Goal: Check status: Check status

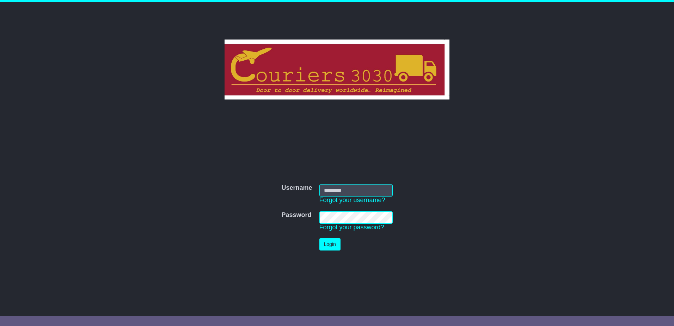
type input "********"
click at [328, 242] on button "Login" at bounding box center [329, 244] width 21 height 12
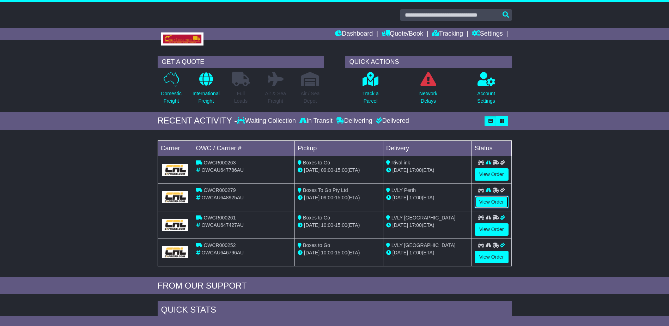
click at [490, 200] on link "View Order" at bounding box center [492, 202] width 34 height 12
click at [485, 254] on link "View Order" at bounding box center [492, 257] width 34 height 12
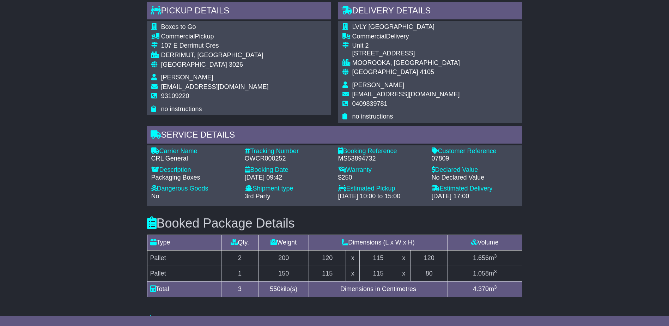
scroll to position [71, 0]
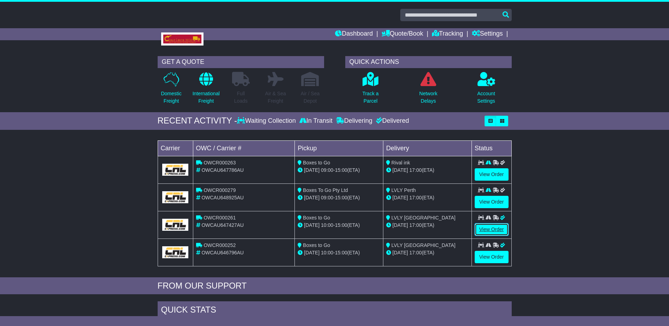
click at [490, 227] on link "View Order" at bounding box center [492, 229] width 34 height 12
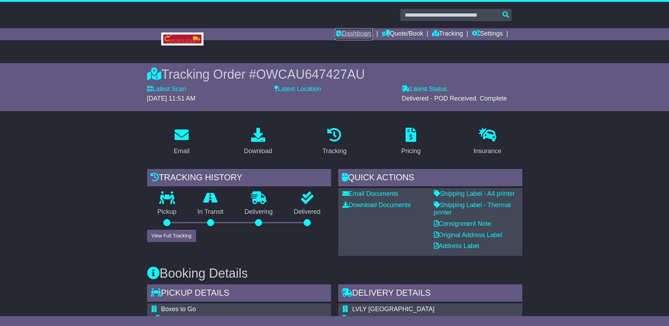
click at [355, 34] on link "Dashboard" at bounding box center [354, 34] width 38 height 12
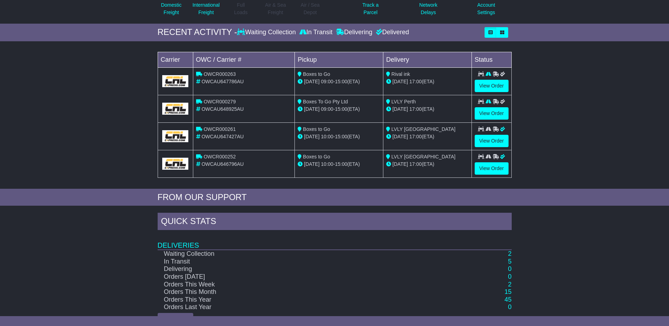
scroll to position [105, 0]
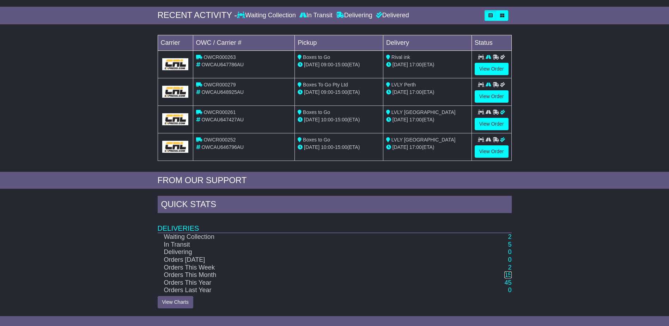
click at [507, 272] on link "15" at bounding box center [507, 274] width 7 height 7
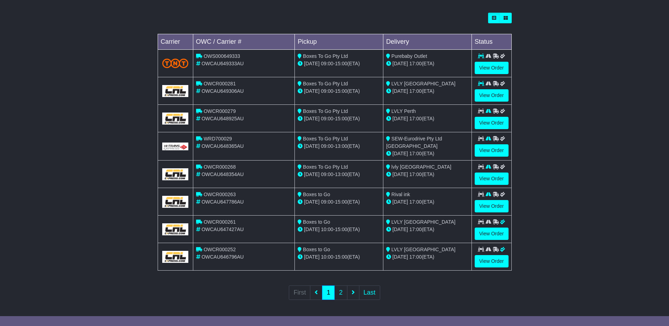
scroll to position [196, 0]
click at [342, 291] on link "2" at bounding box center [340, 292] width 13 height 14
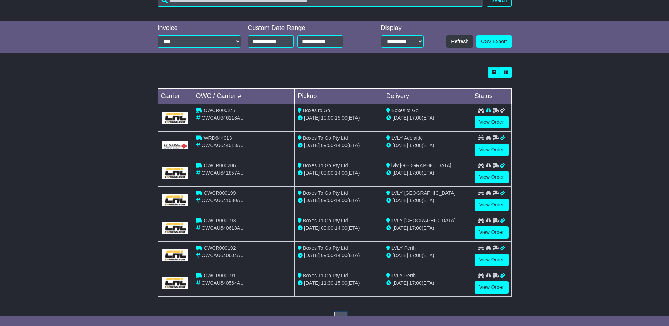
scroll to position [168, 0]
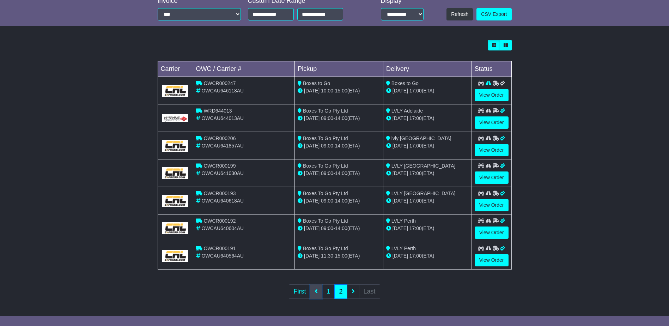
click at [315, 288] on icon at bounding box center [315, 291] width 3 height 6
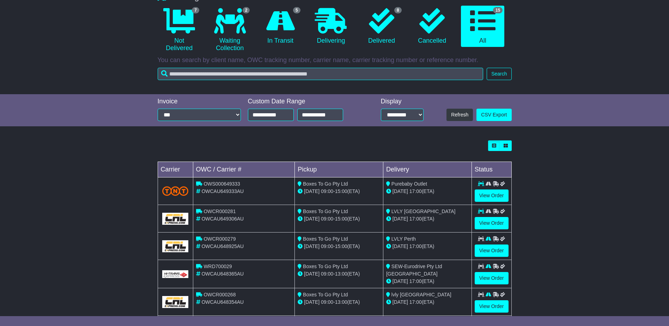
scroll to position [71, 0]
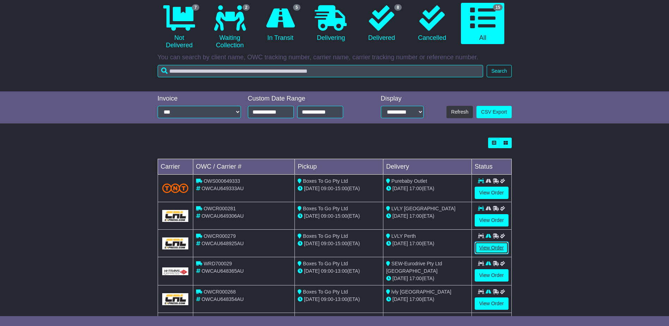
click at [490, 246] on link "View Order" at bounding box center [492, 247] width 34 height 12
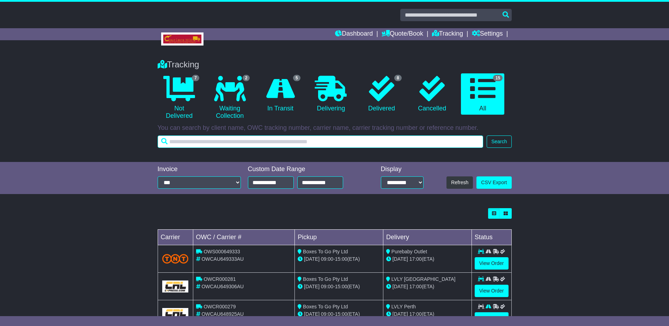
click at [315, 140] on input "text" at bounding box center [321, 141] width 326 height 12
paste input "**********"
type input "**********"
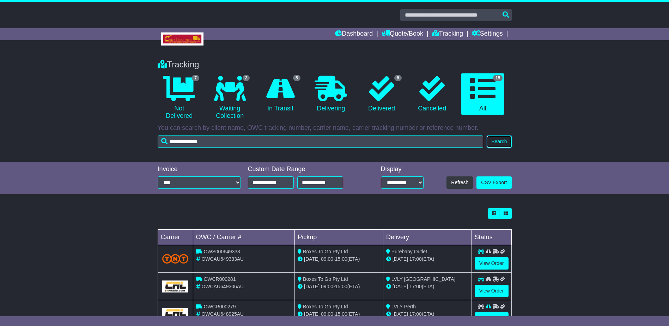
click at [503, 136] on button "Search" at bounding box center [498, 141] width 25 height 12
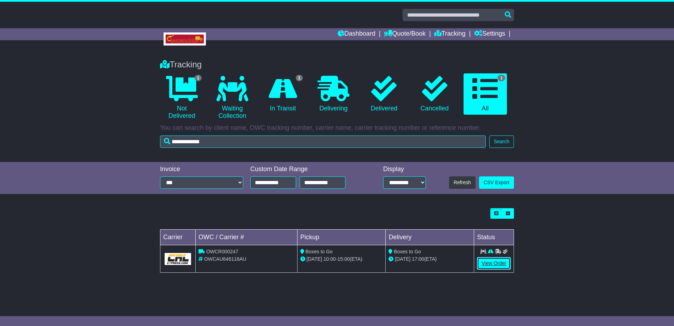
click at [493, 263] on link "View Order" at bounding box center [494, 263] width 34 height 12
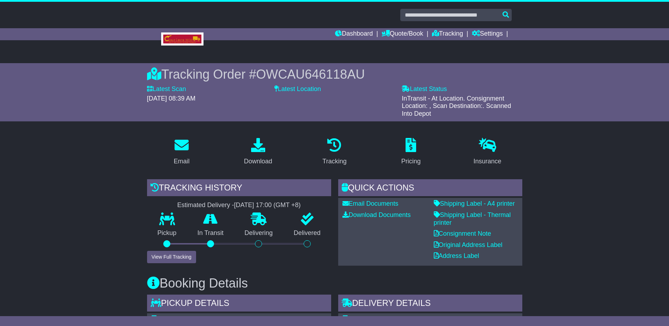
scroll to position [106, 0]
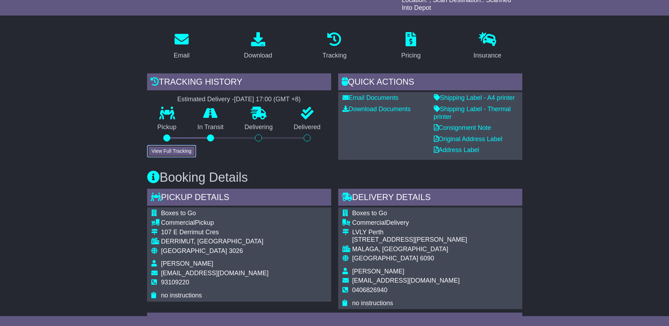
click at [171, 151] on button "View Full Tracking" at bounding box center [171, 151] width 49 height 12
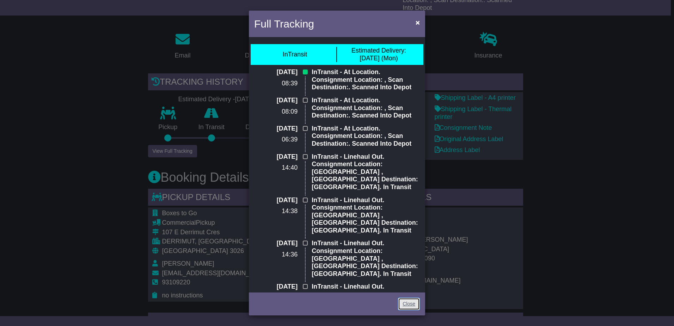
click at [406, 302] on link "Close" at bounding box center [409, 304] width 22 height 12
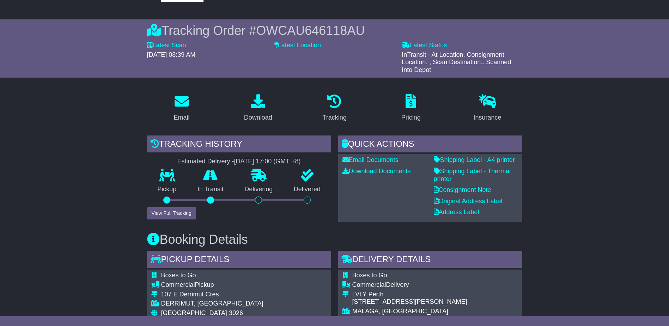
scroll to position [35, 0]
